Goal: Task Accomplishment & Management: Manage account settings

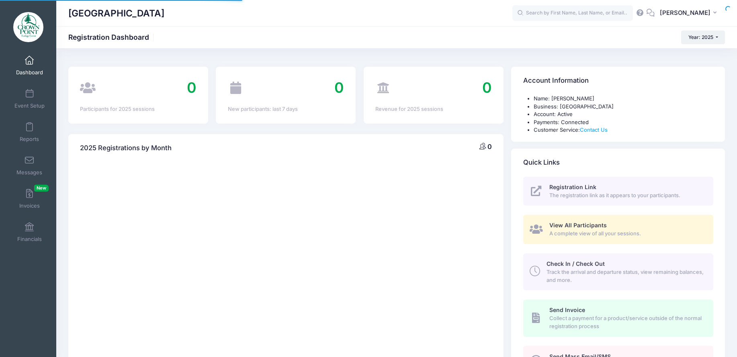
select select
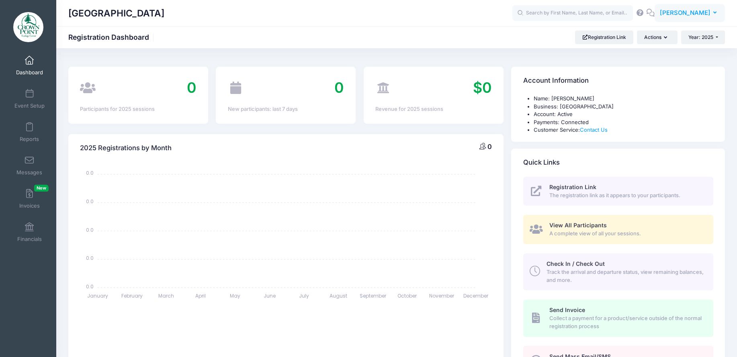
click at [685, 13] on span "Ian Roberts" at bounding box center [685, 12] width 51 height 9
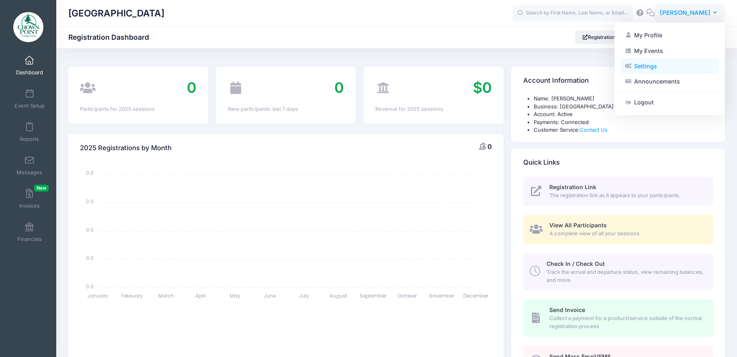
click at [660, 63] on link "Settings" at bounding box center [670, 66] width 98 height 15
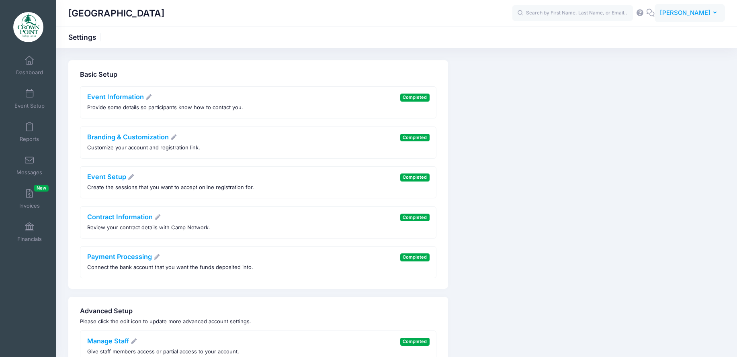
click at [691, 18] on button "IR Ian Roberts" at bounding box center [690, 13] width 70 height 18
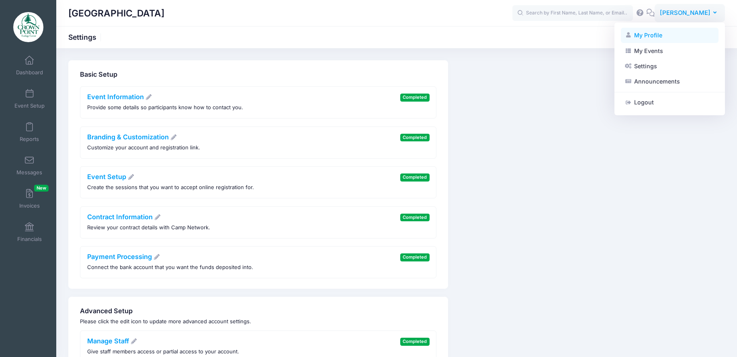
click at [662, 35] on link "My Profile" at bounding box center [670, 35] width 98 height 15
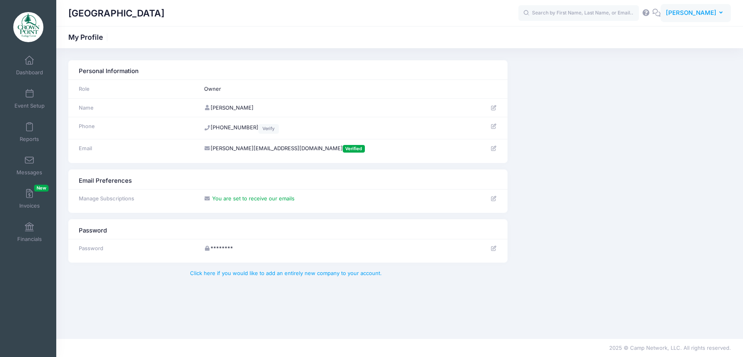
click at [695, 17] on span "Ian Roberts" at bounding box center [691, 12] width 51 height 9
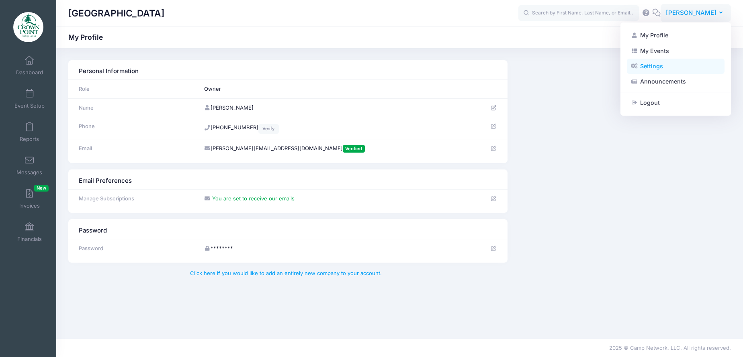
click at [689, 68] on link "Settings" at bounding box center [676, 66] width 98 height 15
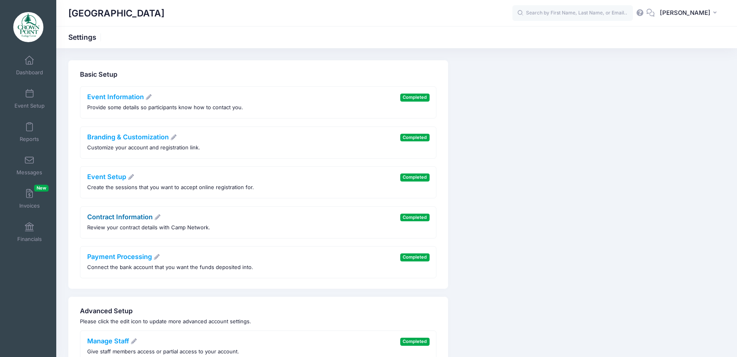
click at [105, 218] on link "Contract Information" at bounding box center [124, 217] width 74 height 8
